Goal: Task Accomplishment & Management: Use online tool/utility

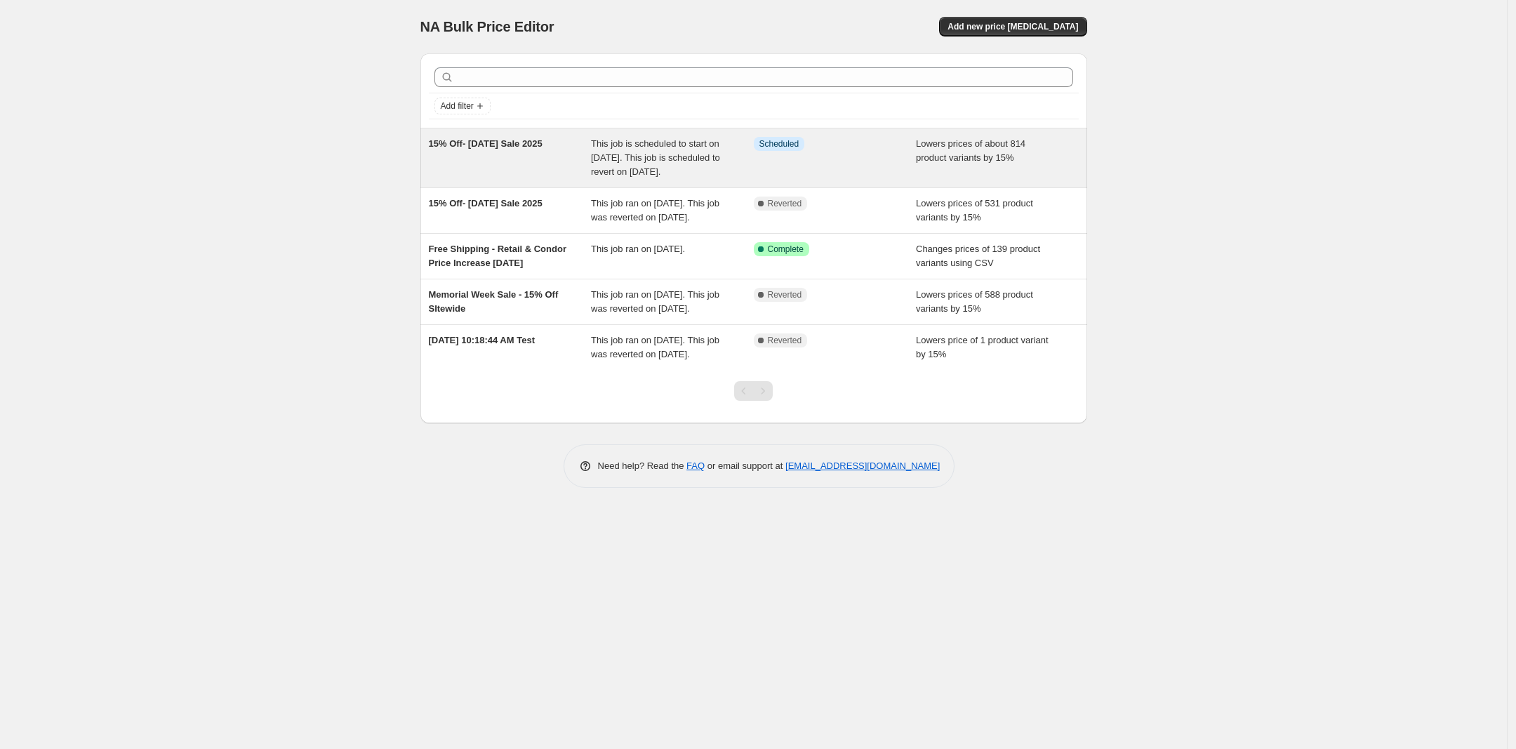
click at [535, 149] on span "15% Off- [DATE] Sale 2025" at bounding box center [486, 143] width 114 height 11
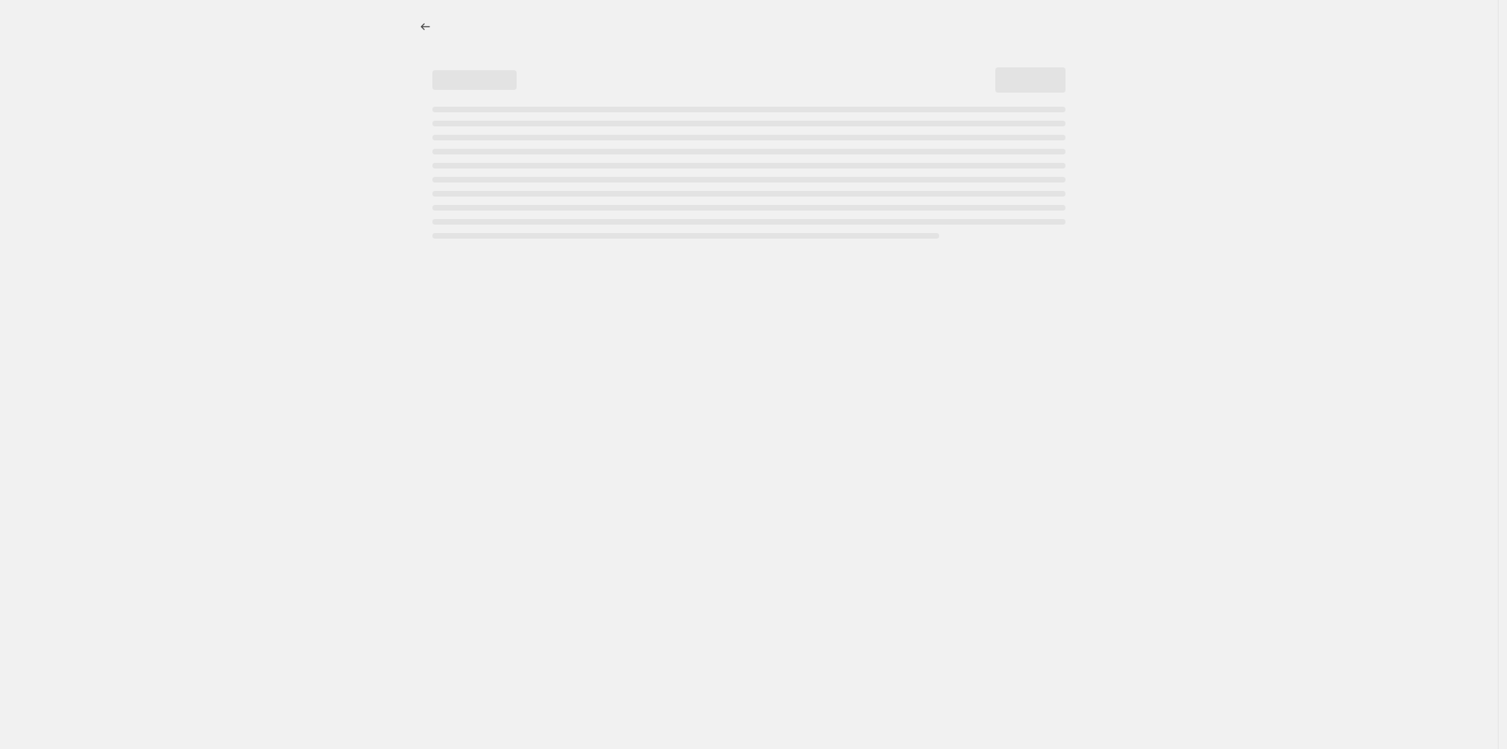
select select "percentage"
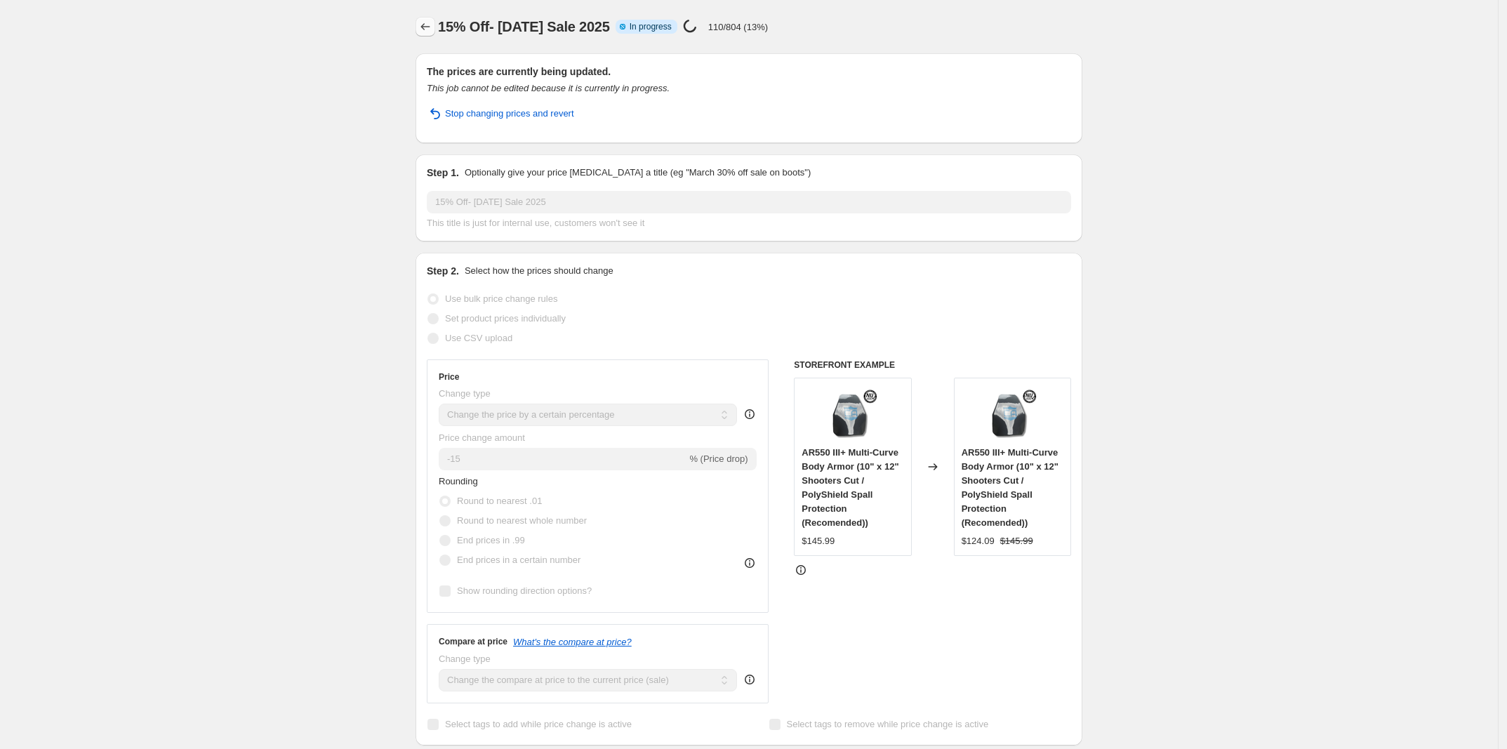
click at [429, 32] on icon "Price change jobs" at bounding box center [425, 27] width 14 height 14
